Goal: Task Accomplishment & Management: Use online tool/utility

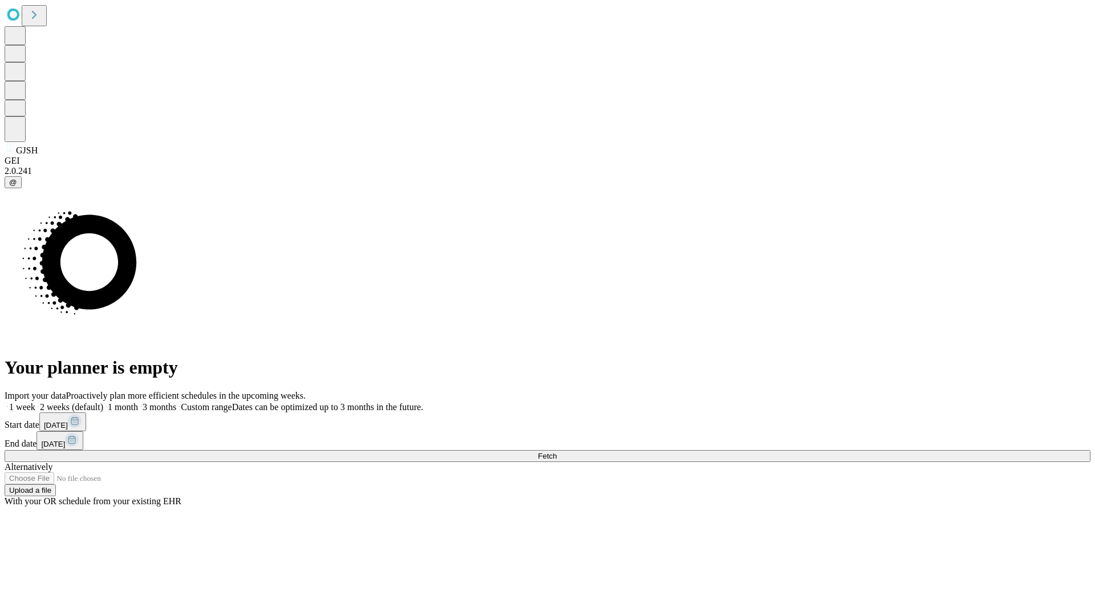
click at [557, 452] on span "Fetch" at bounding box center [547, 456] width 19 height 9
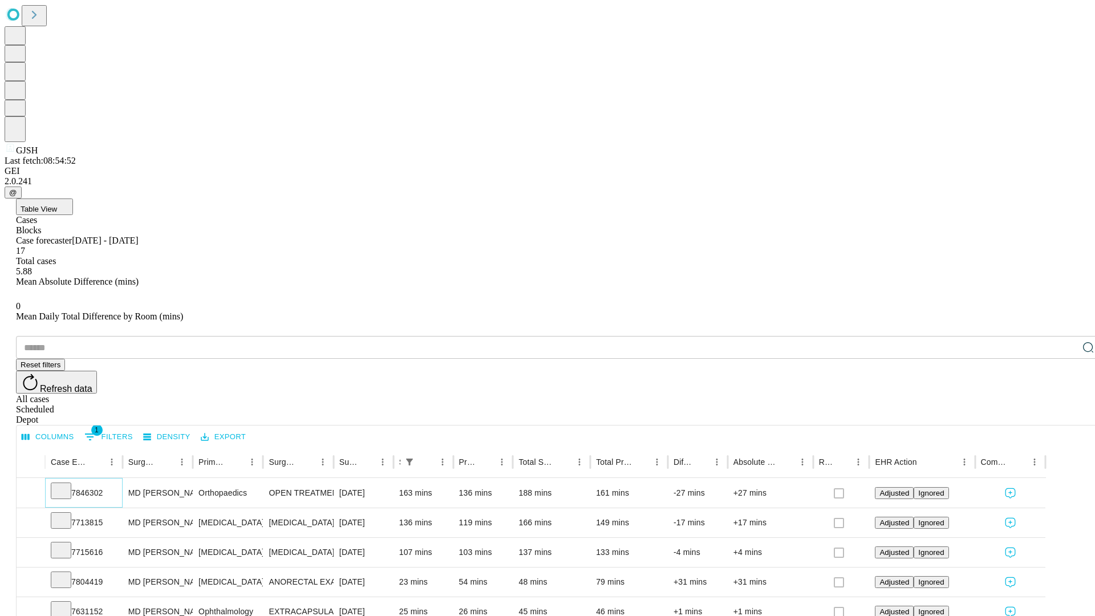
click at [67, 484] on icon at bounding box center [60, 489] width 11 height 11
